Goal: Information Seeking & Learning: Check status

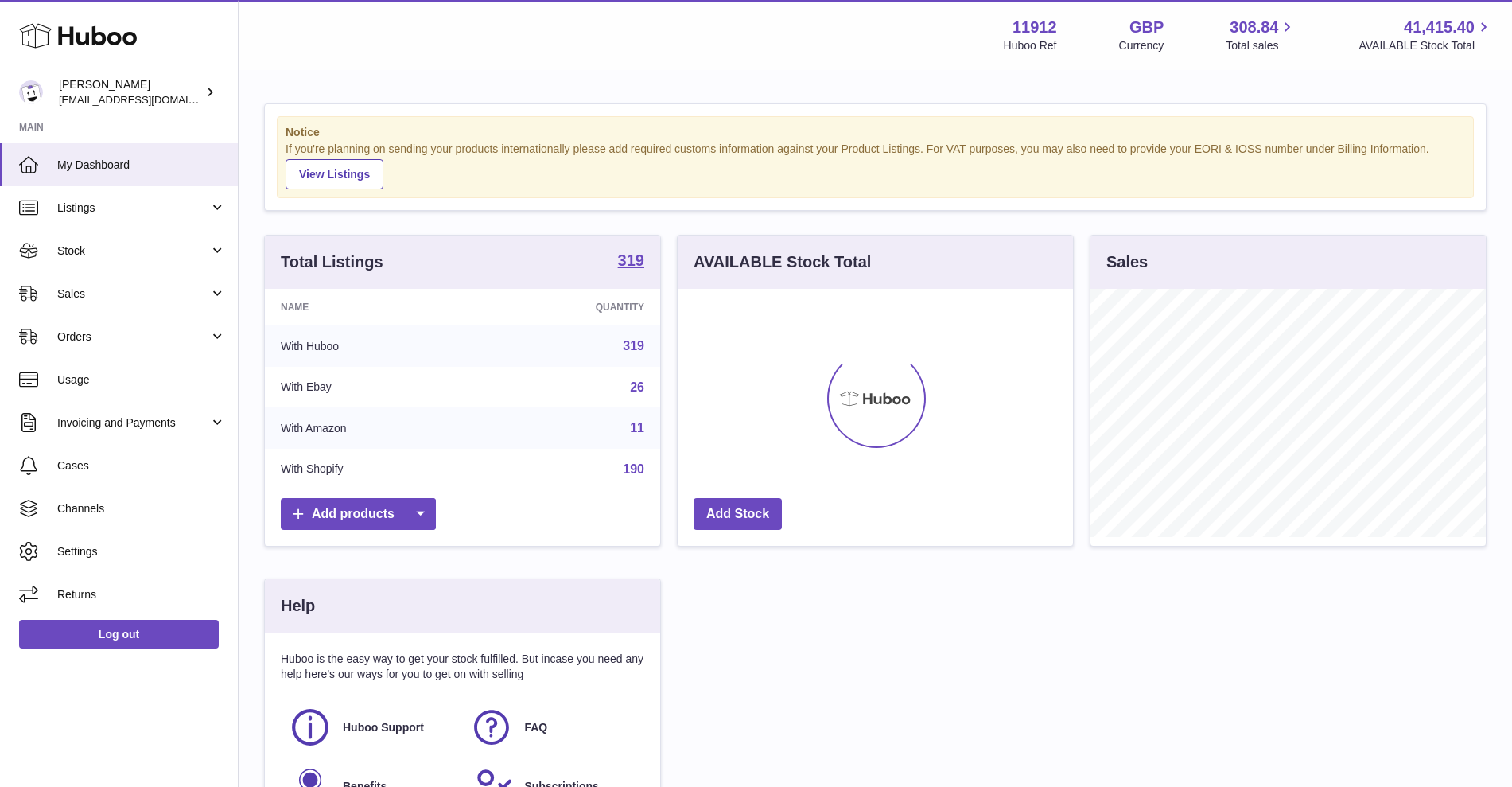
scroll to position [248, 395]
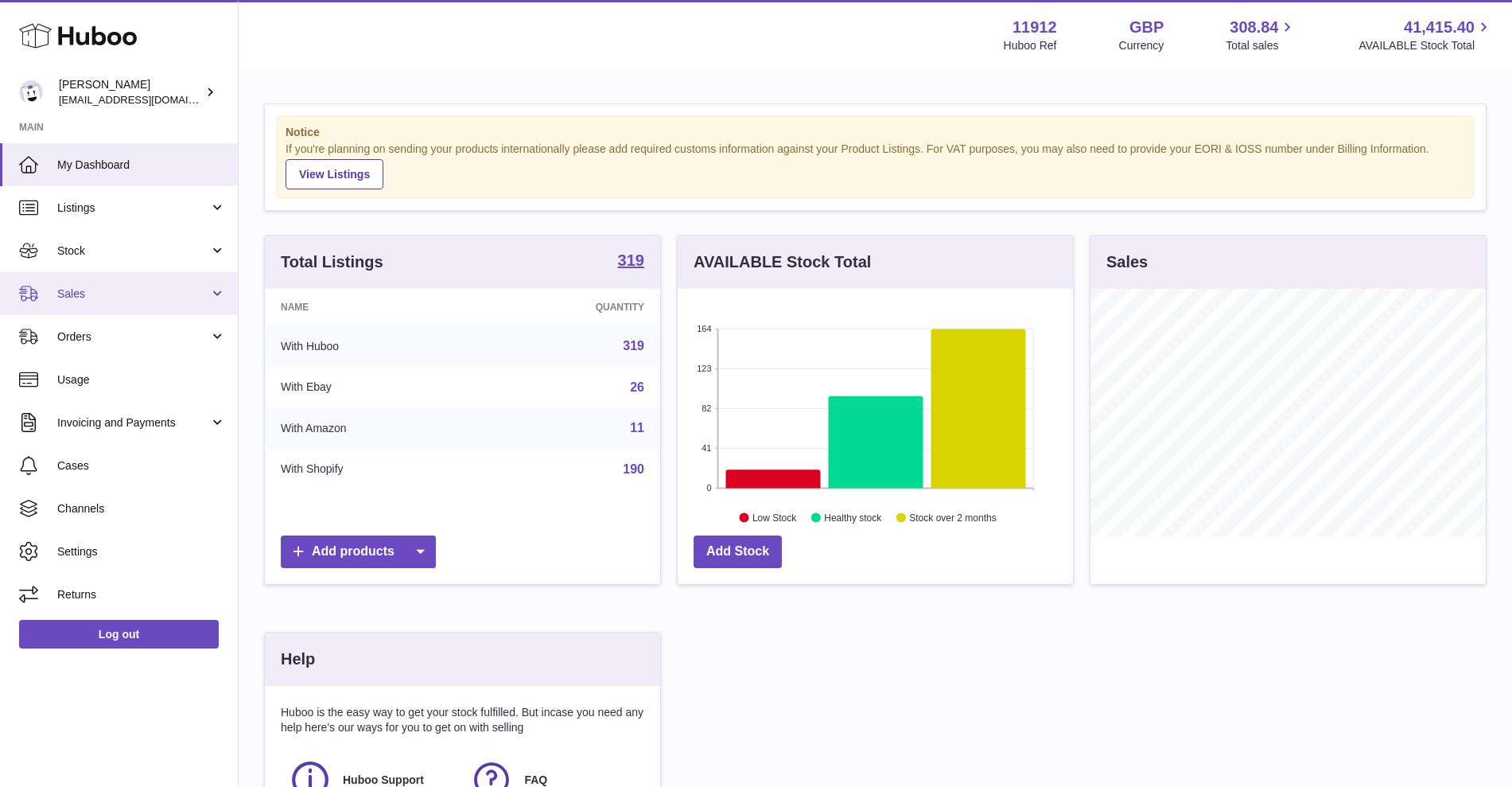
click at [215, 299] on link "Sales" at bounding box center [119, 293] width 238 height 43
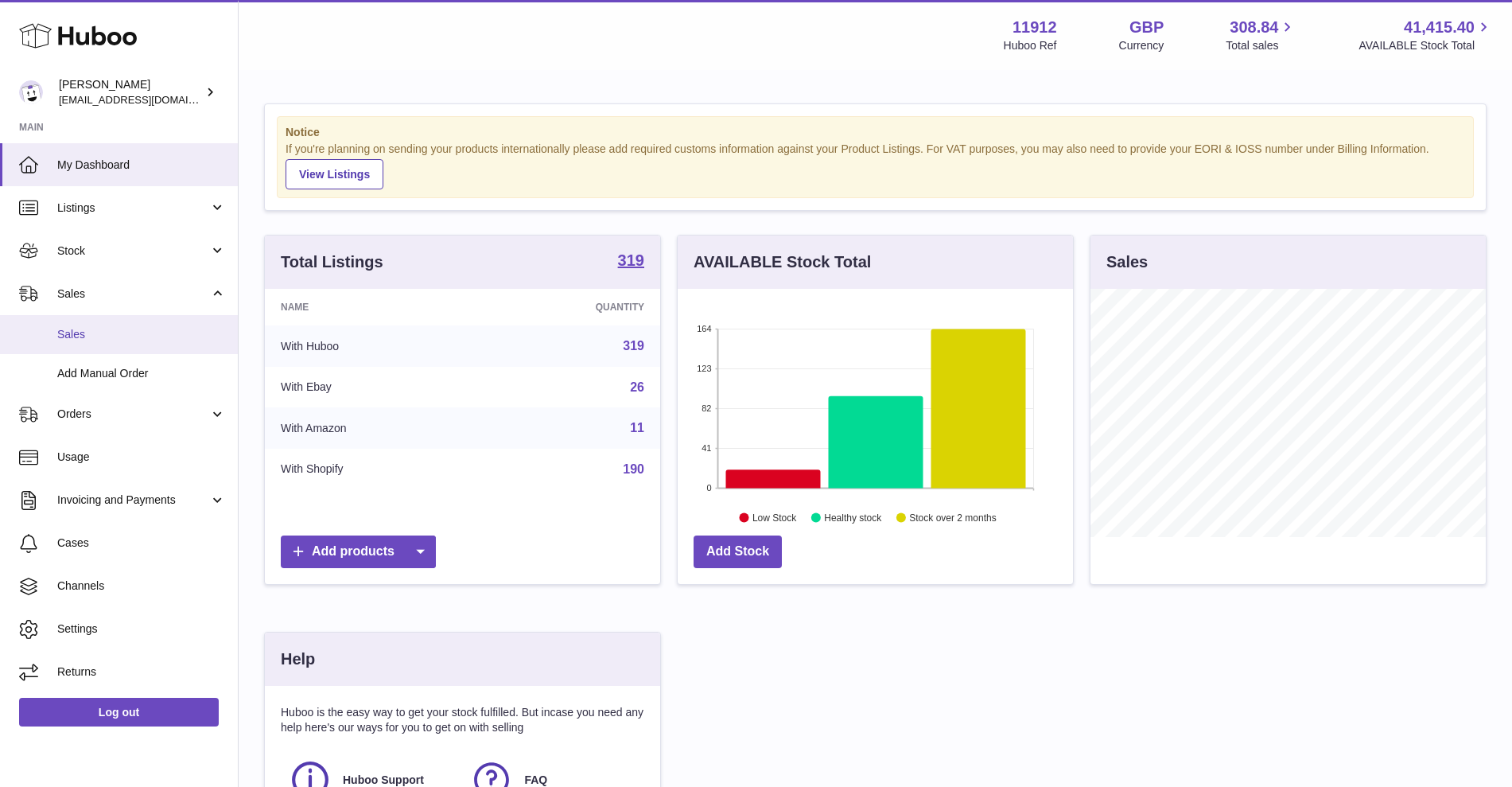
click at [156, 336] on span "Sales" at bounding box center [141, 334] width 169 height 15
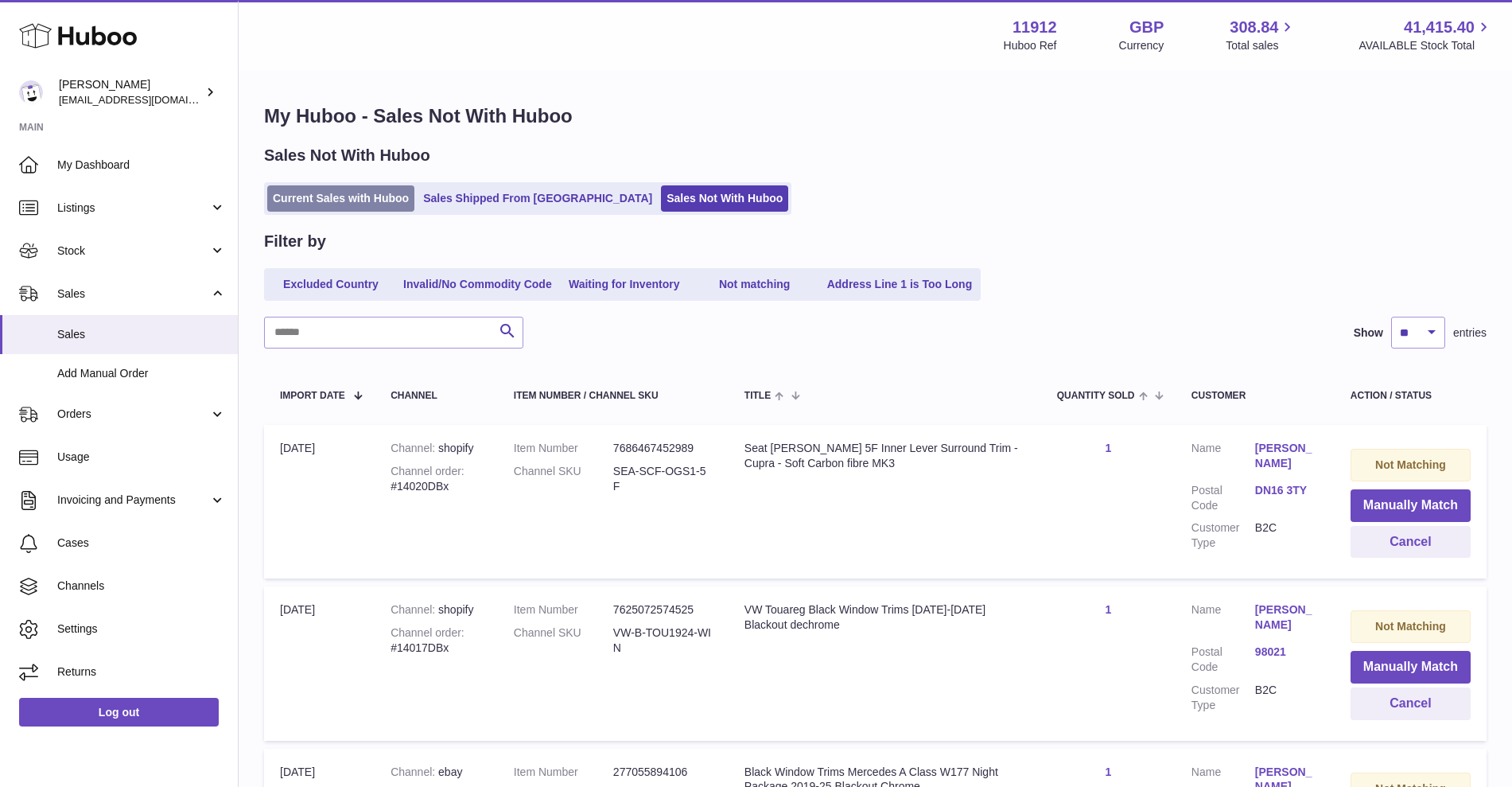
click at [343, 190] on link "Current Sales with Huboo" at bounding box center [341, 198] width 147 height 26
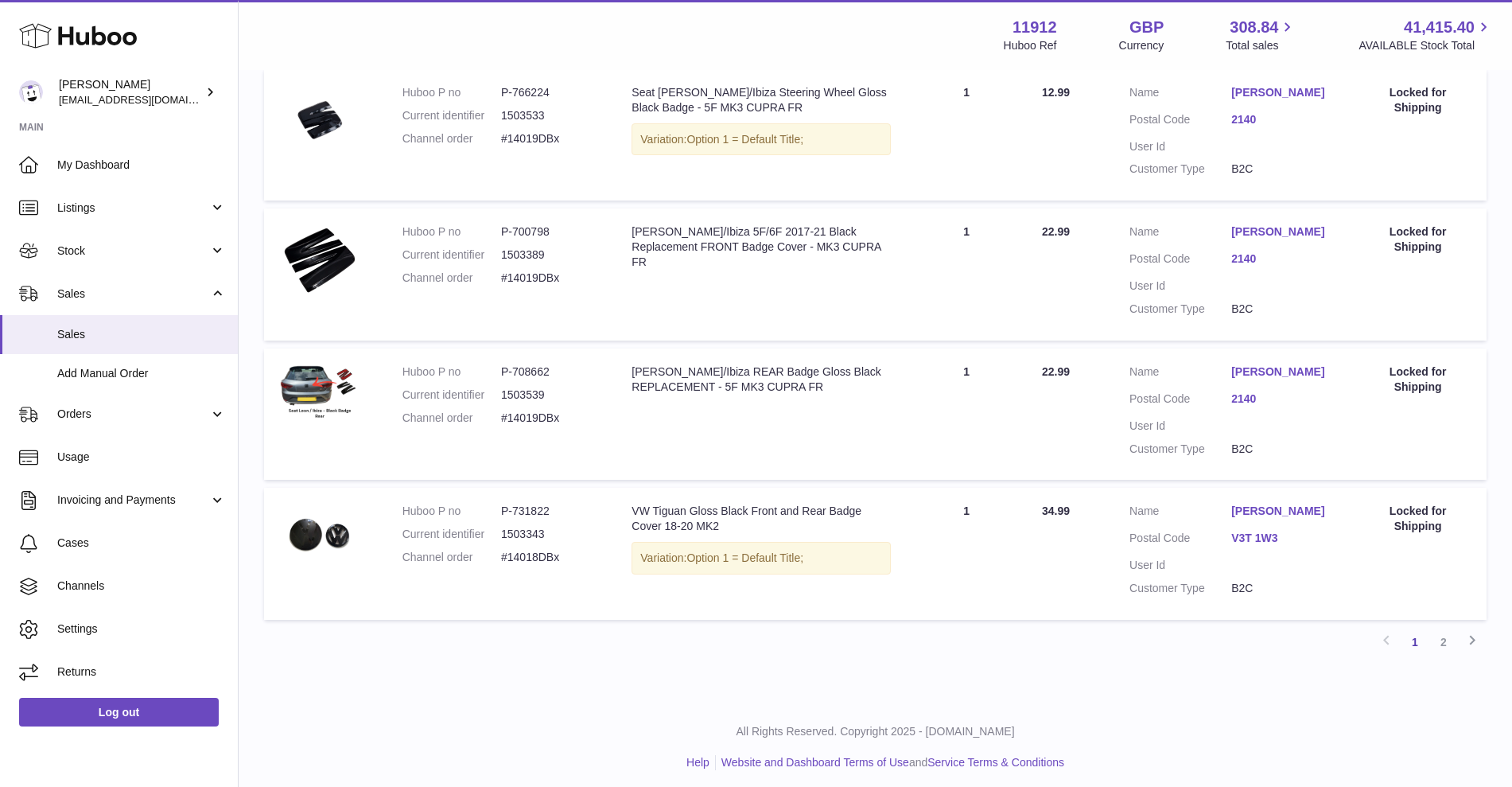
scroll to position [1191, 0]
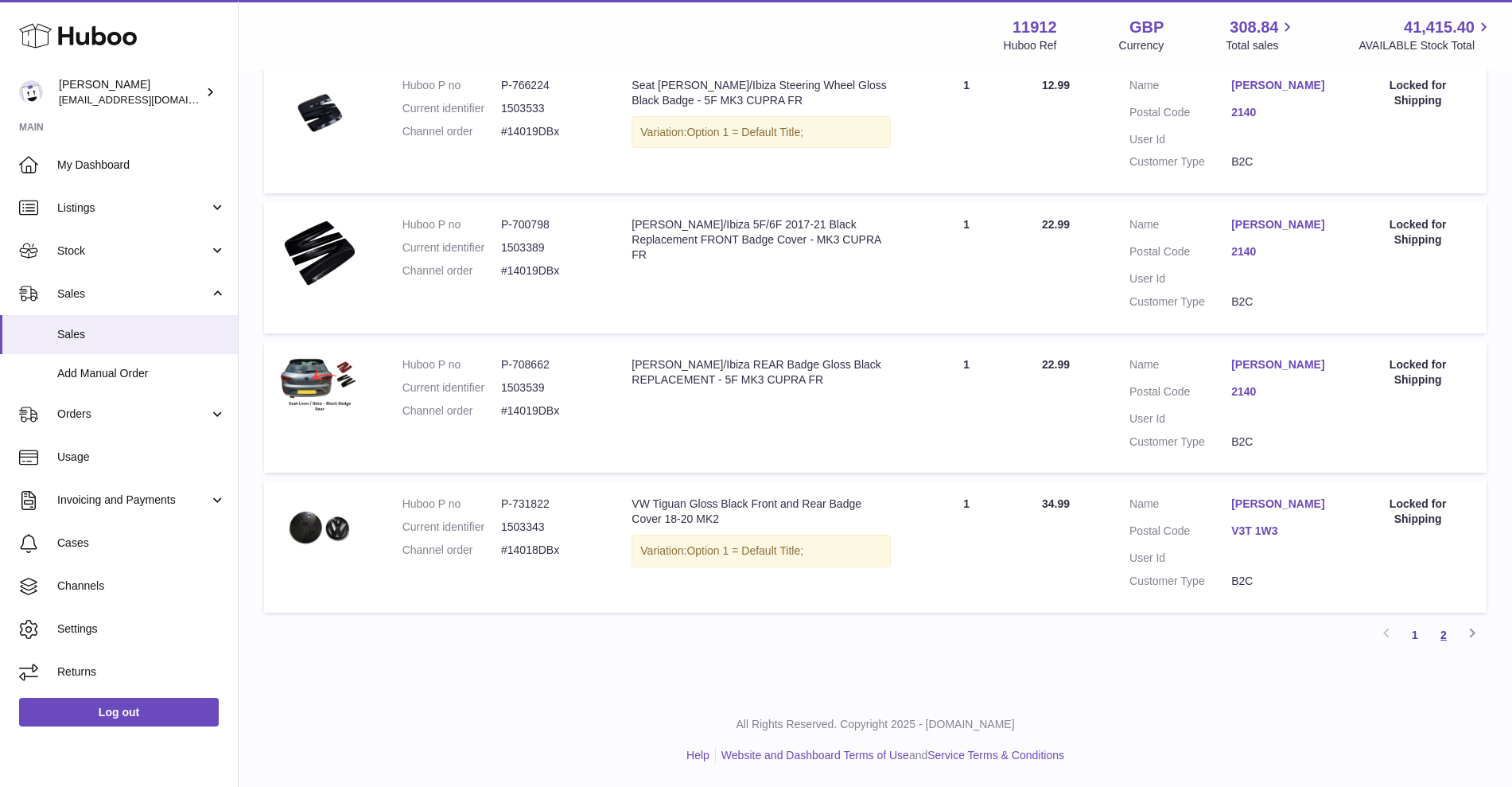
click at [1451, 636] on link "2" at bounding box center [1443, 635] width 28 height 28
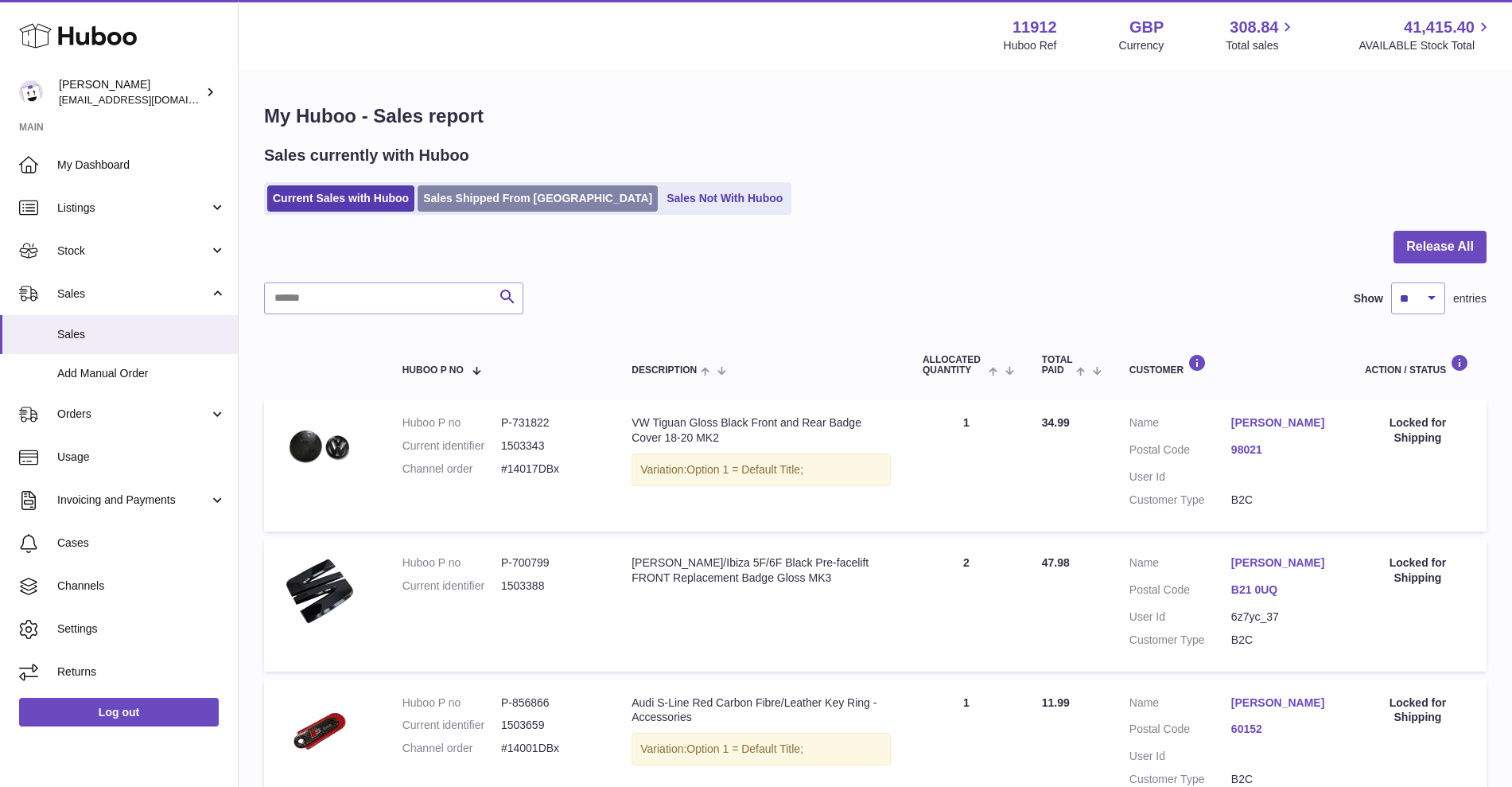
click at [481, 202] on link "Sales Shipped From [GEOGRAPHIC_DATA]" at bounding box center [538, 198] width 241 height 26
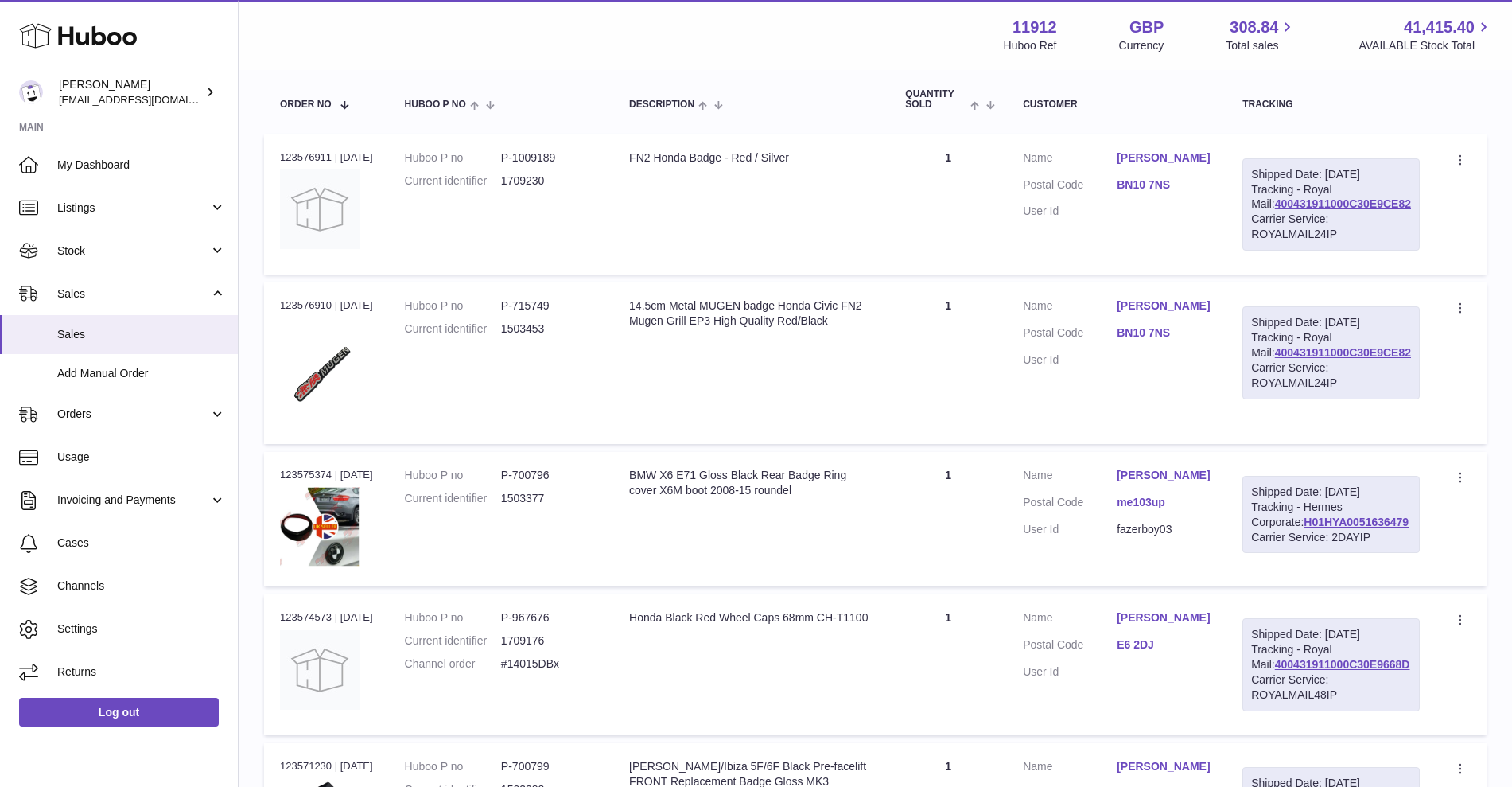
scroll to position [243, 0]
